Goal: Information Seeking & Learning: Learn about a topic

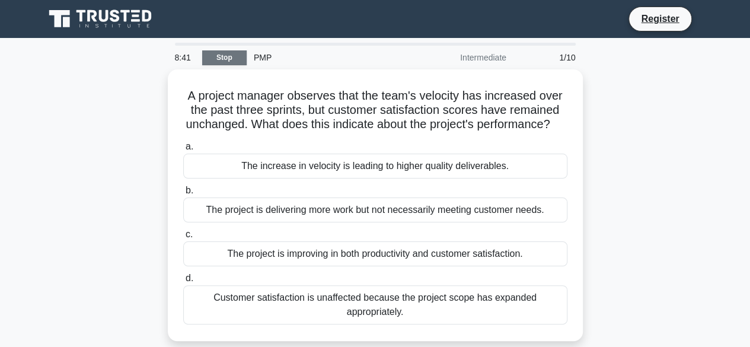
click at [224, 55] on link "Stop" at bounding box center [224, 57] width 44 height 15
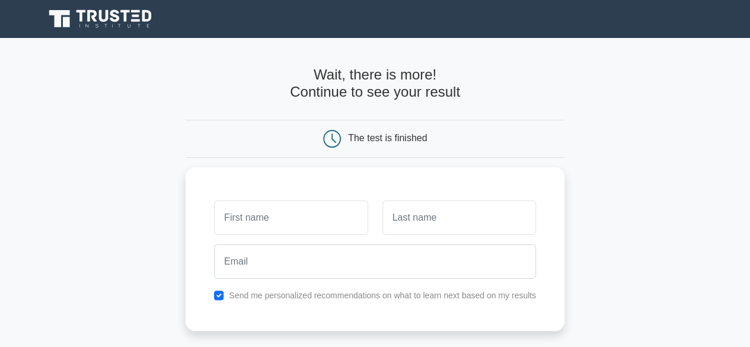
drag, startPoint x: 0, startPoint y: 0, endPoint x: 618, endPoint y: 17, distance: 618.4
click at [618, 17] on div "Register" at bounding box center [375, 19] width 676 height 28
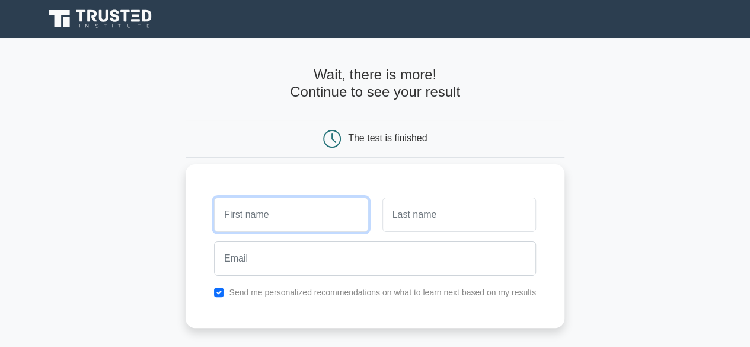
click at [272, 217] on input "text" at bounding box center [291, 215] width 154 height 34
type input "[PERSON_NAME]"
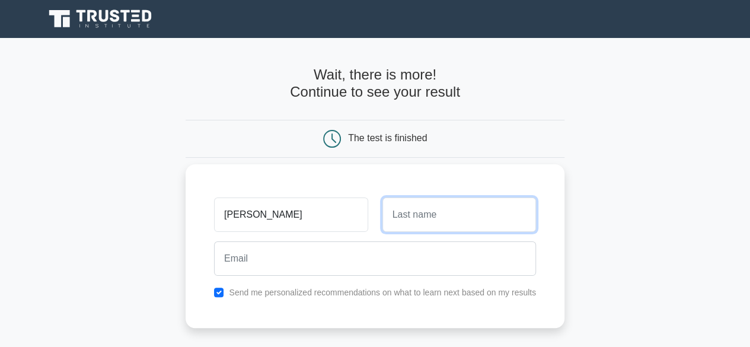
click at [413, 221] on input "text" at bounding box center [460, 215] width 154 height 34
type input "siondo"
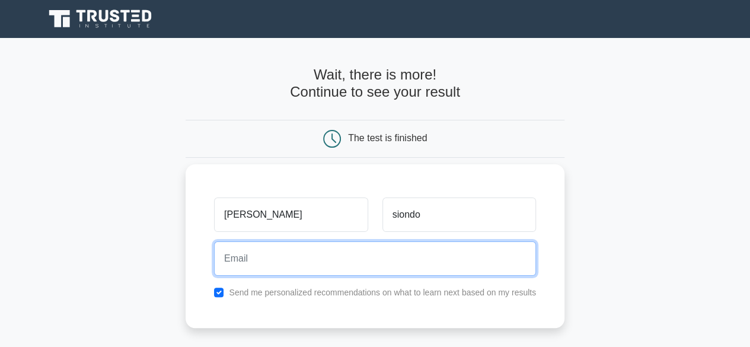
click at [268, 263] on input "email" at bounding box center [375, 258] width 322 height 34
type input "[EMAIL_ADDRESS][DOMAIN_NAME]"
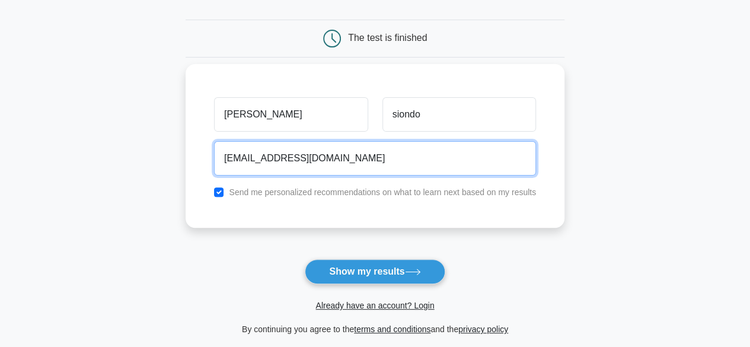
scroll to position [101, 0]
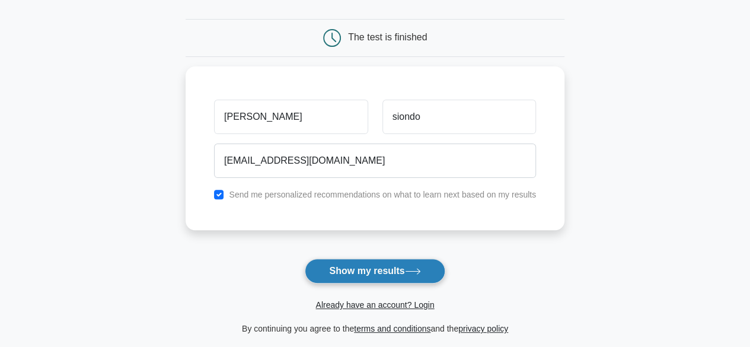
click at [387, 271] on button "Show my results" at bounding box center [375, 271] width 140 height 25
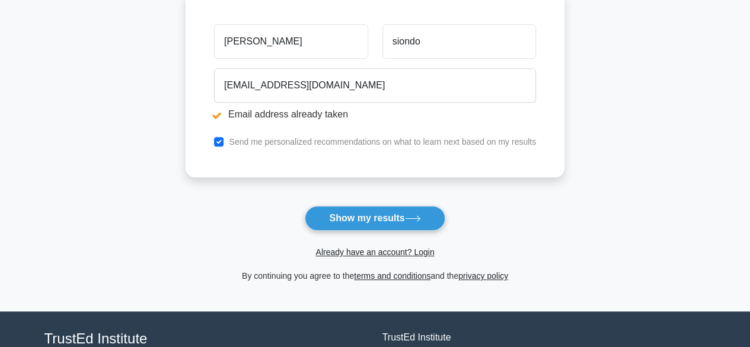
scroll to position [223, 0]
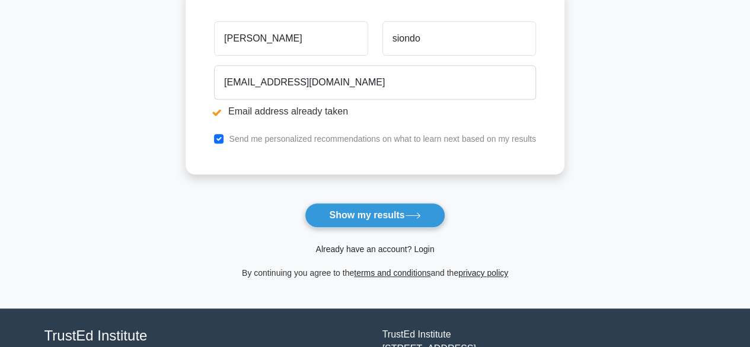
click at [376, 244] on link "Already have an account? Login" at bounding box center [375, 248] width 119 height 9
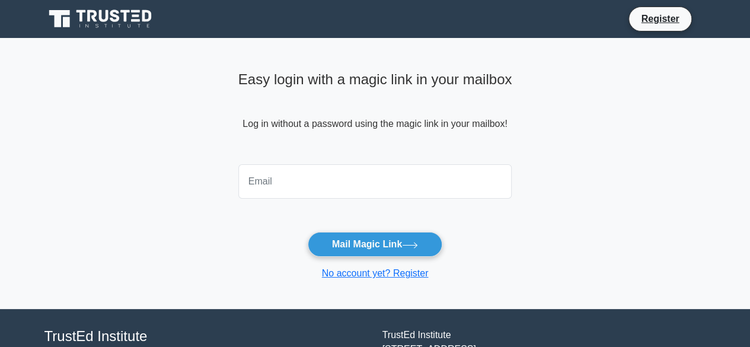
click at [281, 174] on input "email" at bounding box center [375, 181] width 274 height 34
type input "[EMAIL_ADDRESS][DOMAIN_NAME]"
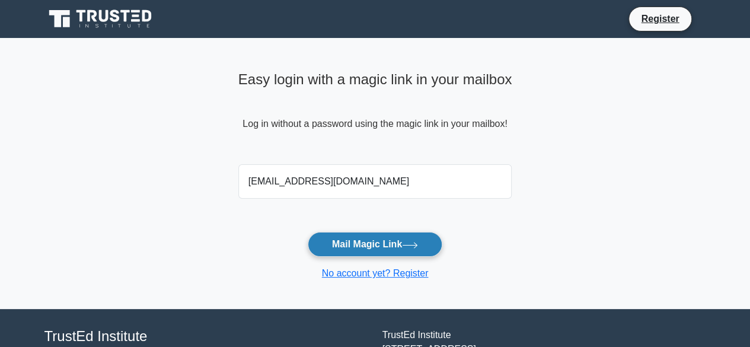
click at [355, 240] on button "Mail Magic Link" at bounding box center [375, 244] width 135 height 25
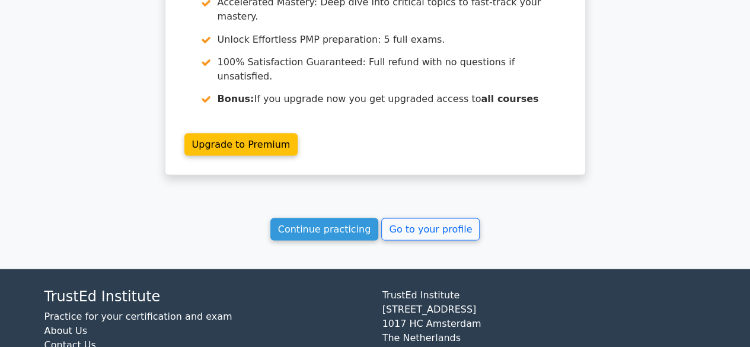
scroll to position [1090, 0]
click at [339, 218] on link "Continue practicing" at bounding box center [325, 229] width 109 height 23
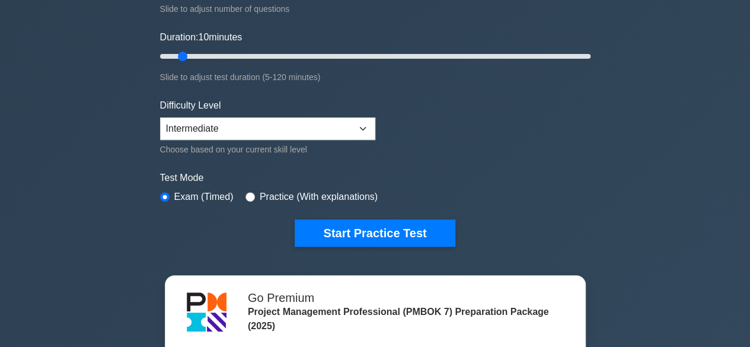
scroll to position [201, 0]
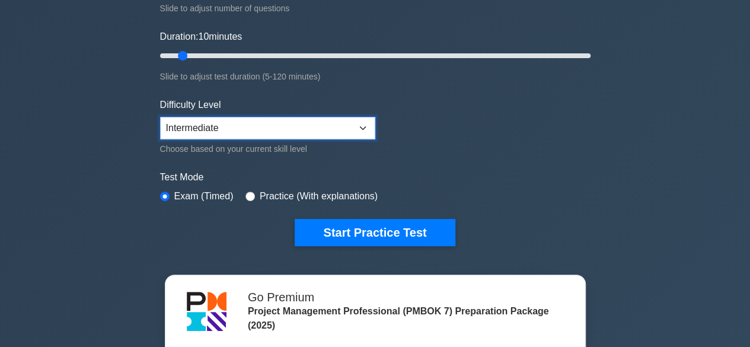
click at [351, 122] on select "Beginner Intermediate Expert" at bounding box center [267, 128] width 215 height 23
click at [160, 117] on select "Beginner Intermediate Expert" at bounding box center [267, 128] width 215 height 23
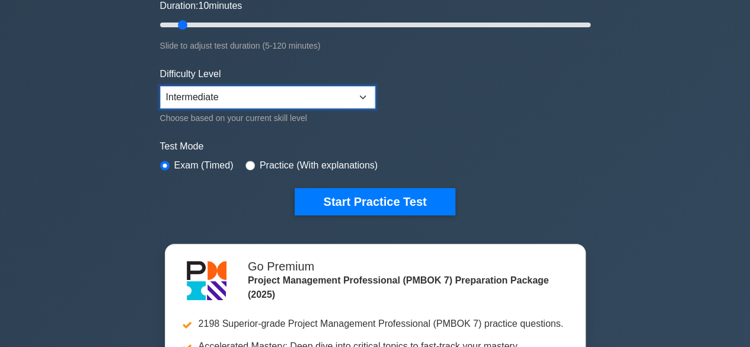
scroll to position [233, 0]
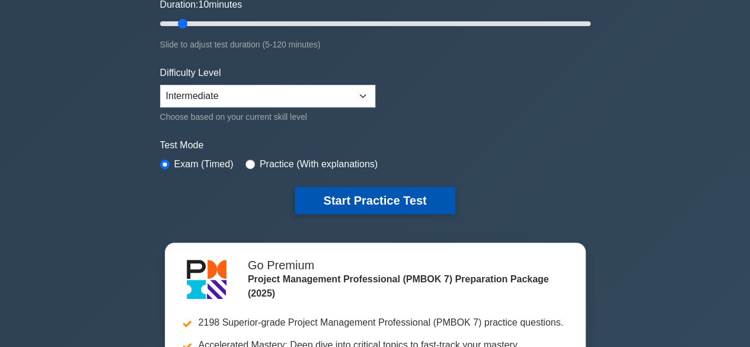
click at [384, 196] on button "Start Practice Test" at bounding box center [375, 200] width 160 height 27
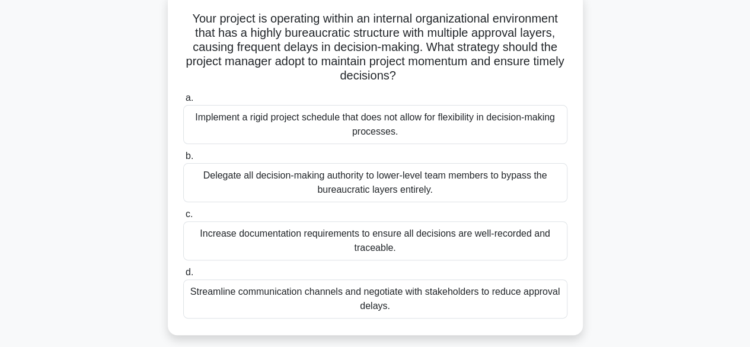
scroll to position [75, 0]
click at [450, 295] on div "Streamline communication channels and negotiate with stakeholders to reduce app…" at bounding box center [375, 298] width 384 height 39
click at [183, 276] on input "d. Streamline communication channels and negotiate with stakeholders to reduce …" at bounding box center [183, 272] width 0 height 8
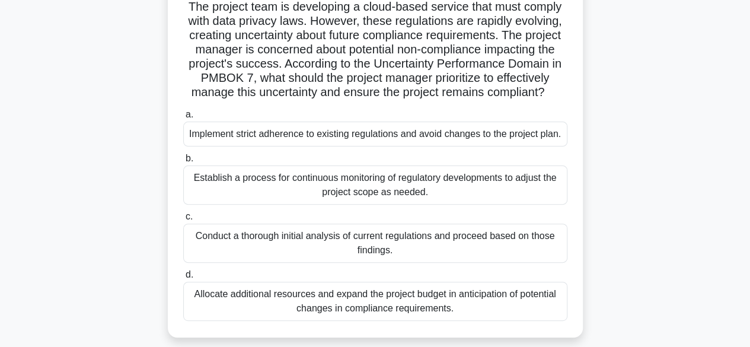
scroll to position [87, 0]
click at [304, 181] on div "Establish a process for continuous monitoring of regulatory developments to adj…" at bounding box center [375, 184] width 384 height 39
click at [183, 162] on input "b. Establish a process for continuous monitoring of regulatory developments to …" at bounding box center [183, 158] width 0 height 8
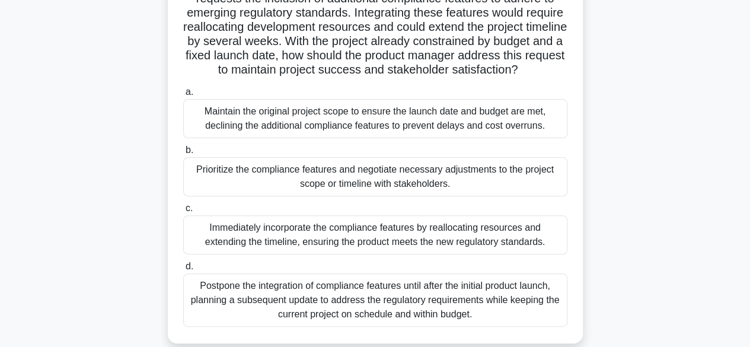
scroll to position [123, 0]
click at [427, 181] on div "Prioritize the compliance features and negotiate necessary adjustments to the p…" at bounding box center [375, 176] width 384 height 39
click at [183, 154] on input "b. Prioritize the compliance features and negotiate necessary adjustments to th…" at bounding box center [183, 150] width 0 height 8
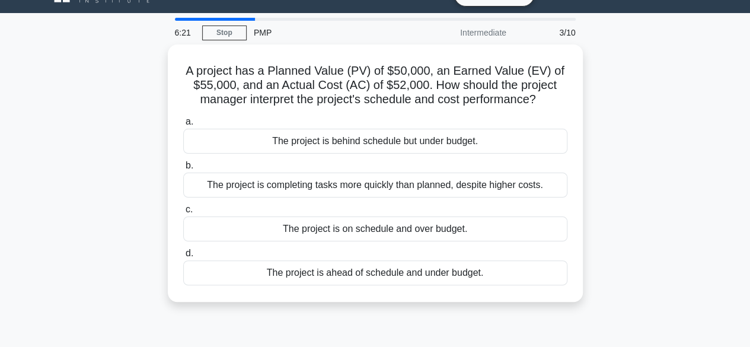
scroll to position [0, 0]
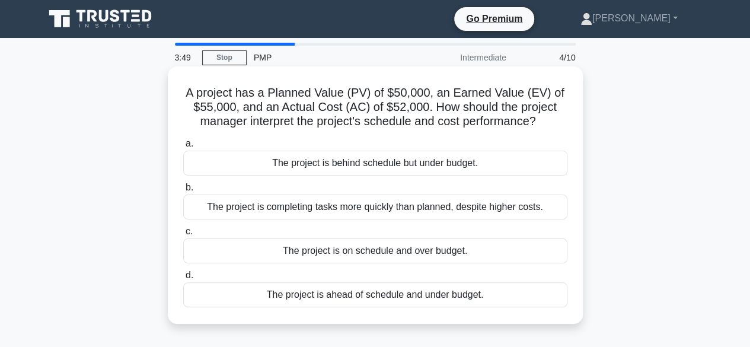
click at [413, 254] on div "The project is on schedule and over budget." at bounding box center [375, 250] width 384 height 25
click at [183, 236] on input "c. The project is on schedule and over budget." at bounding box center [183, 232] width 0 height 8
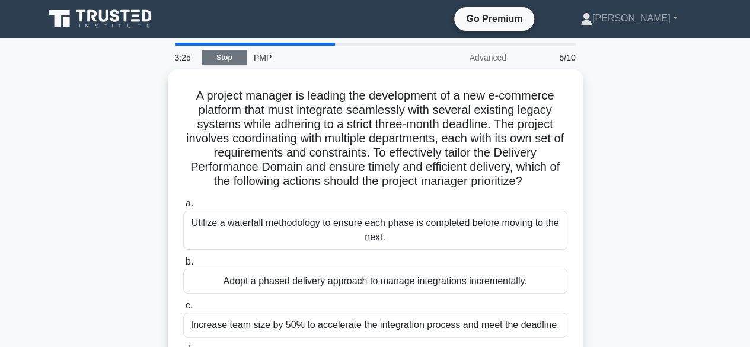
click at [224, 61] on link "Stop" at bounding box center [224, 57] width 44 height 15
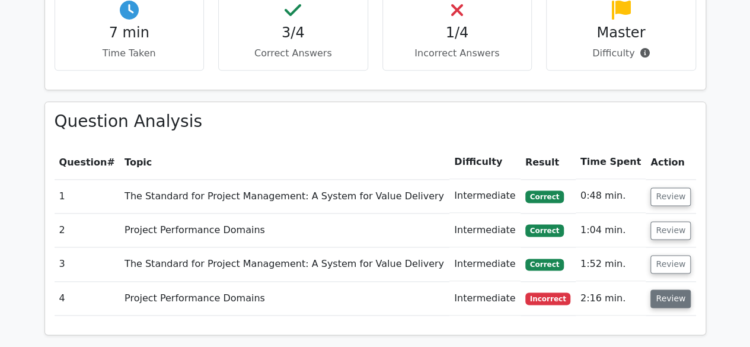
click at [670, 289] on button "Review" at bounding box center [671, 298] width 40 height 18
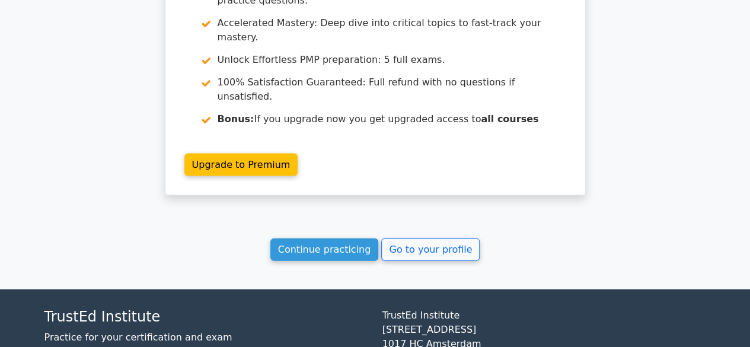
scroll to position [1226, 0]
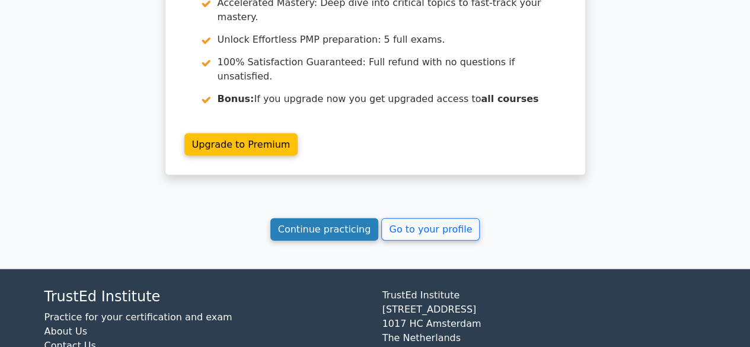
click at [342, 218] on link "Continue practicing" at bounding box center [325, 229] width 109 height 23
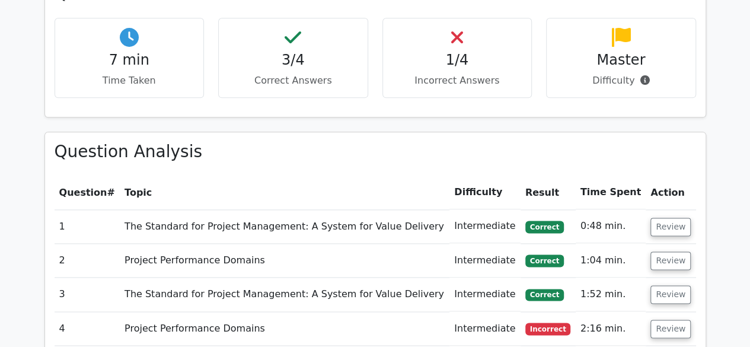
scroll to position [696, 0]
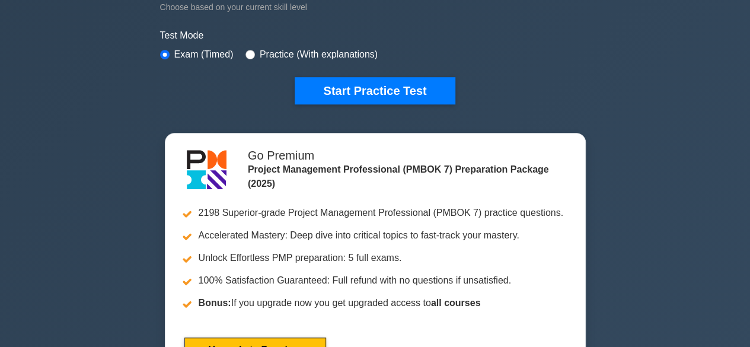
scroll to position [342, 0]
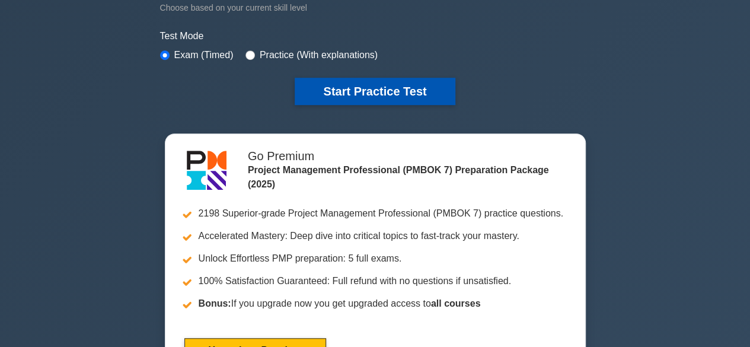
click at [370, 82] on button "Start Practice Test" at bounding box center [375, 91] width 160 height 27
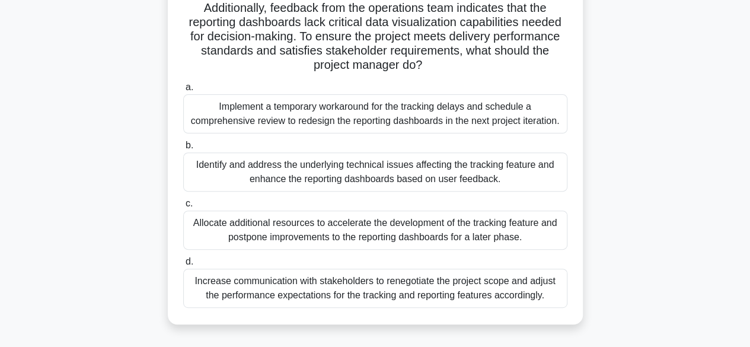
scroll to position [145, 0]
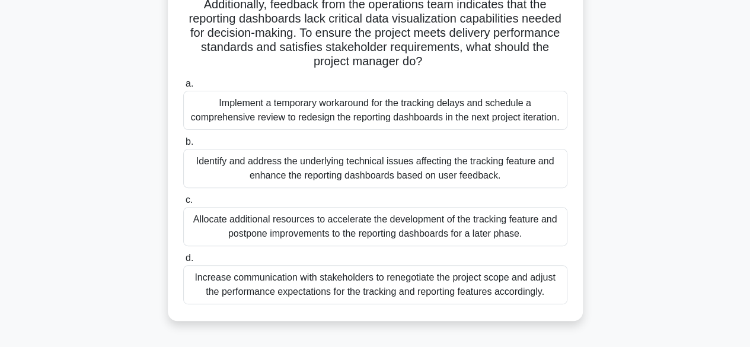
click at [331, 161] on div "Identify and address the underlying technical issues affecting the tracking fea…" at bounding box center [375, 168] width 384 height 39
click at [183, 146] on input "b. Identify and address the underlying technical issues affecting the tracking …" at bounding box center [183, 142] width 0 height 8
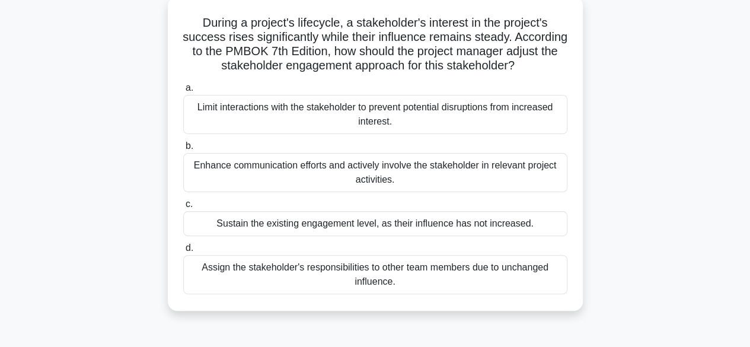
scroll to position [78, 0]
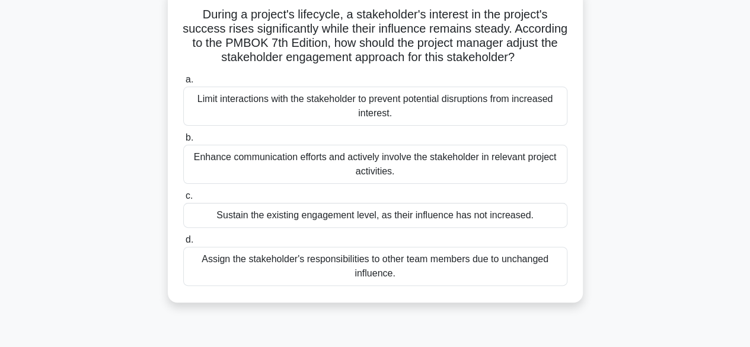
click at [267, 156] on div "Enhance communication efforts and actively involve the stakeholder in relevant …" at bounding box center [375, 164] width 384 height 39
click at [183, 142] on input "b. Enhance communication efforts and actively involve the stakeholder in releva…" at bounding box center [183, 138] width 0 height 8
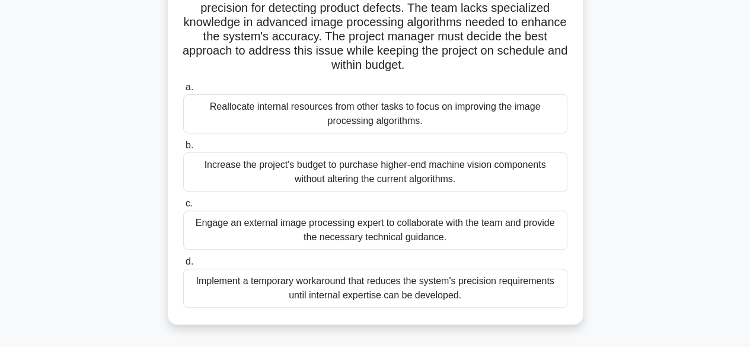
scroll to position [129, 0]
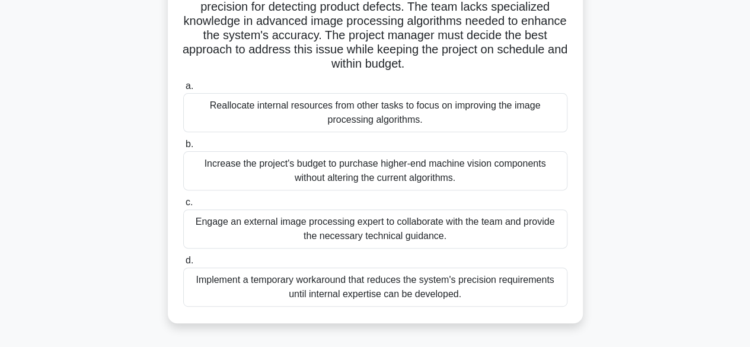
click at [453, 226] on div "Engage an external image processing expert to collaborate with the team and pro…" at bounding box center [375, 228] width 384 height 39
click at [183, 206] on input "c. Engage an external image processing expert to collaborate with the team and …" at bounding box center [183, 203] width 0 height 8
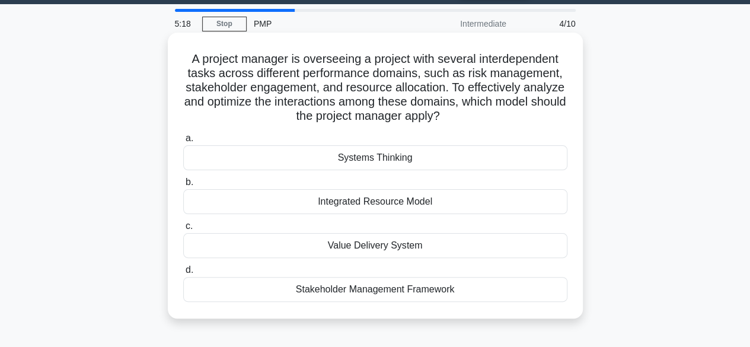
scroll to position [40, 0]
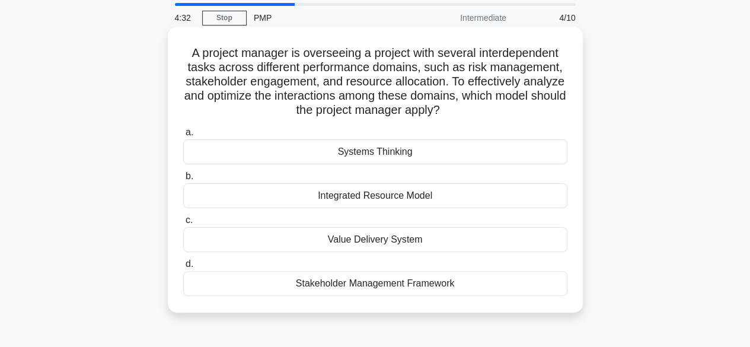
click at [374, 154] on div "Systems Thinking" at bounding box center [375, 151] width 384 height 25
click at [183, 136] on input "a. Systems Thinking" at bounding box center [183, 133] width 0 height 8
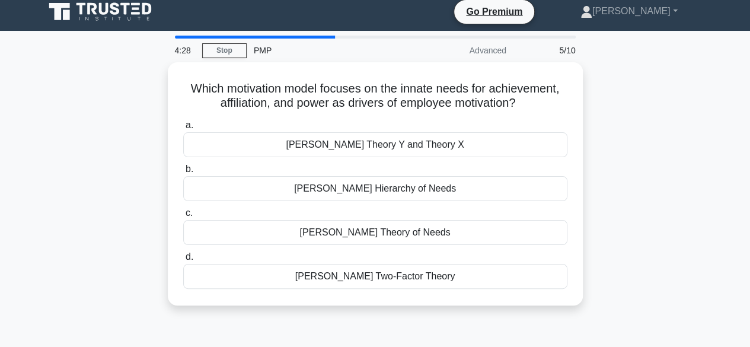
scroll to position [0, 0]
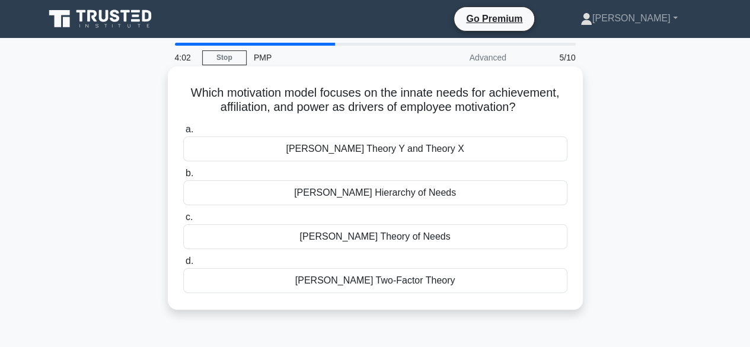
click at [392, 149] on div "McGregor's Theory Y and Theory X" at bounding box center [375, 148] width 384 height 25
click at [183, 133] on input "a. McGregor's Theory Y and Theory X" at bounding box center [183, 130] width 0 height 8
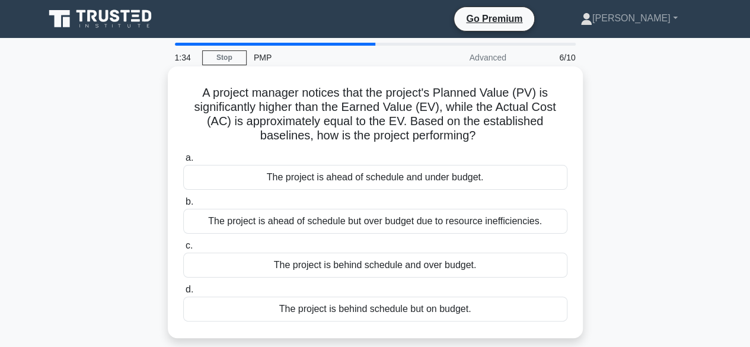
click at [413, 307] on div "The project is behind schedule but on budget." at bounding box center [375, 309] width 384 height 25
click at [183, 294] on input "d. The project is behind schedule but on budget." at bounding box center [183, 290] width 0 height 8
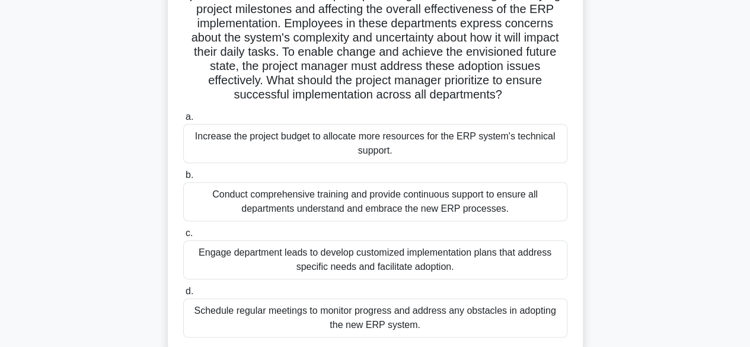
scroll to position [156, 0]
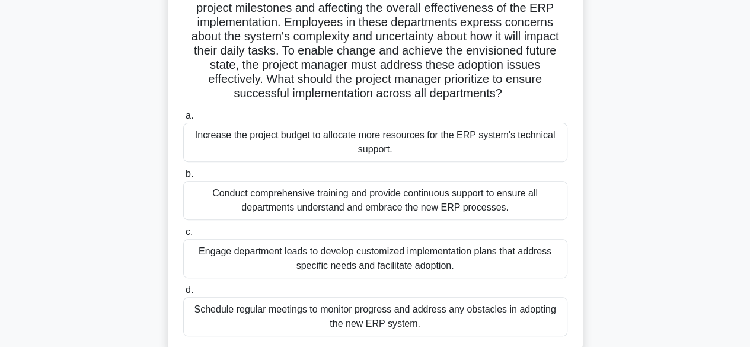
click at [348, 196] on div "Conduct comprehensive training and provide continuous support to ensure all dep…" at bounding box center [375, 200] width 384 height 39
click at [183, 178] on input "b. Conduct comprehensive training and provide continuous support to ensure all …" at bounding box center [183, 174] width 0 height 8
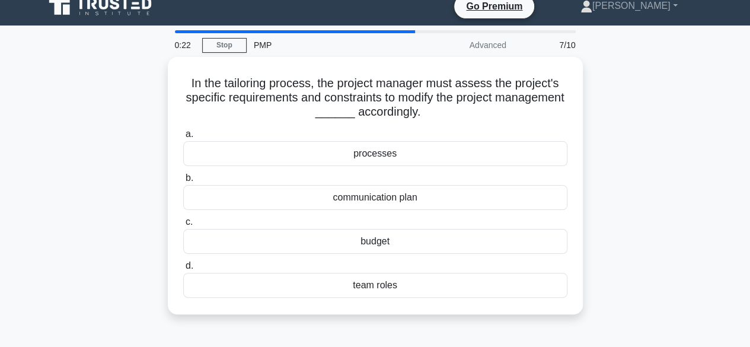
scroll to position [0, 0]
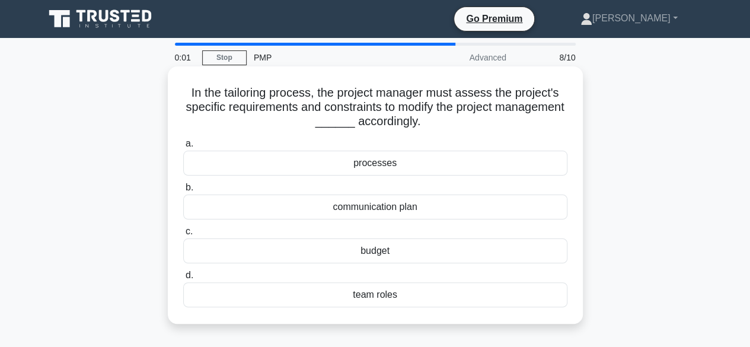
click at [382, 162] on div "processes" at bounding box center [375, 163] width 384 height 25
click at [183, 148] on input "a. processes" at bounding box center [183, 144] width 0 height 8
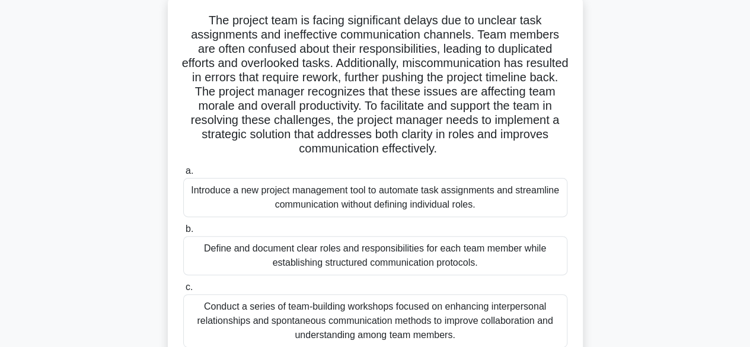
scroll to position [76, 0]
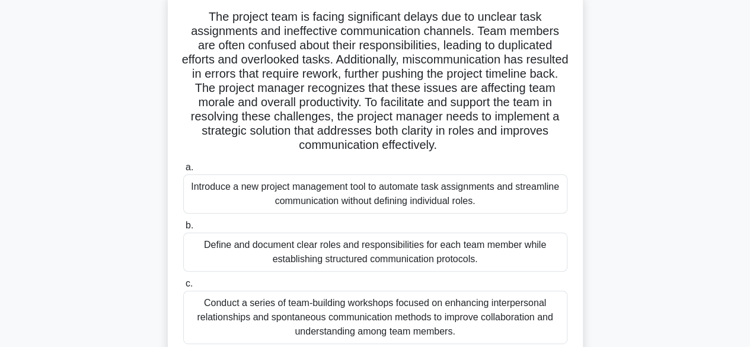
click at [376, 195] on div "Introduce a new project management tool to automate task assignments and stream…" at bounding box center [375, 193] width 384 height 39
click at [183, 171] on input "a. Introduce a new project management tool to automate task assignments and str…" at bounding box center [183, 168] width 0 height 8
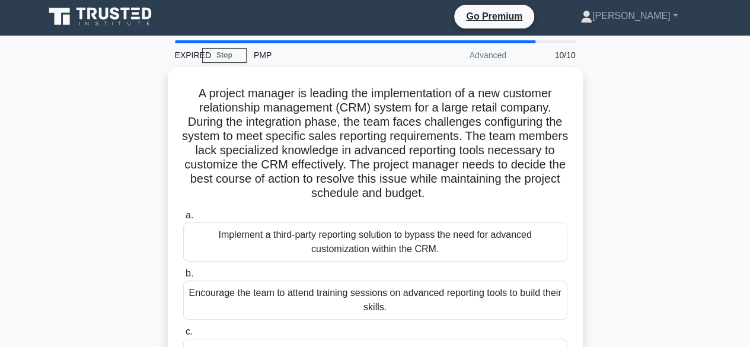
scroll to position [0, 0]
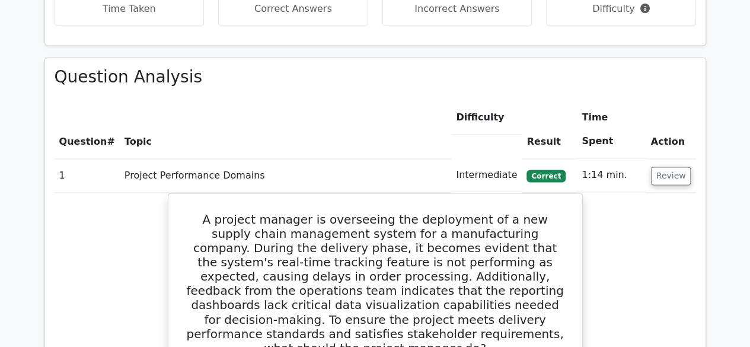
scroll to position [752, 0]
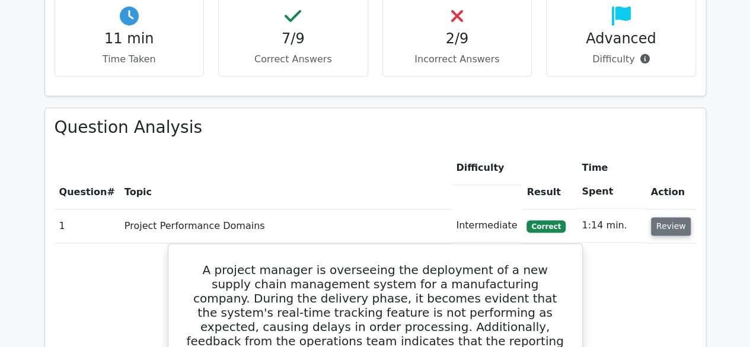
click at [677, 217] on button "Review" at bounding box center [671, 226] width 40 height 18
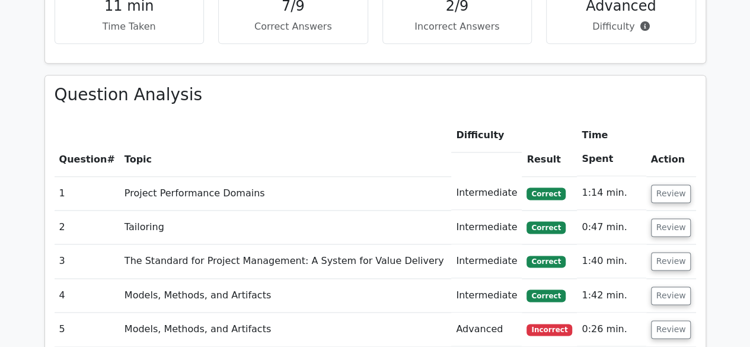
scroll to position [784, 0]
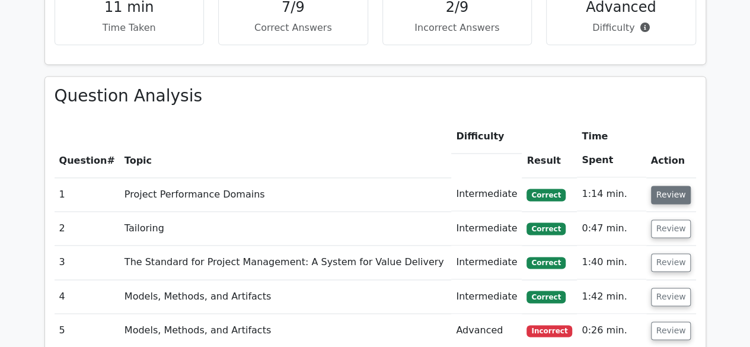
click at [677, 186] on button "Review" at bounding box center [671, 195] width 40 height 18
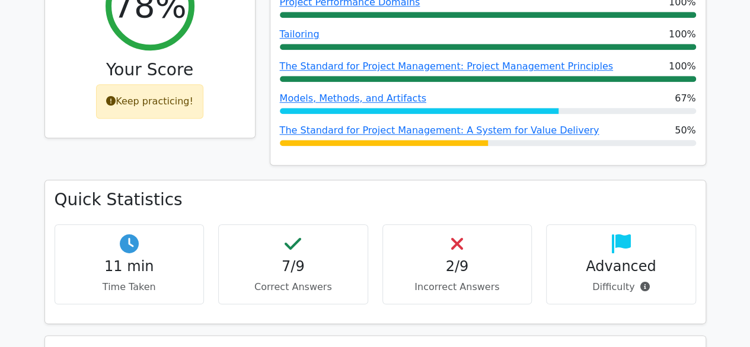
scroll to position [525, 0]
